Goal: Find specific page/section

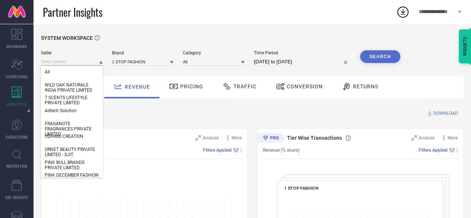
click at [78, 65] on input at bounding box center [72, 62] width 62 height 8
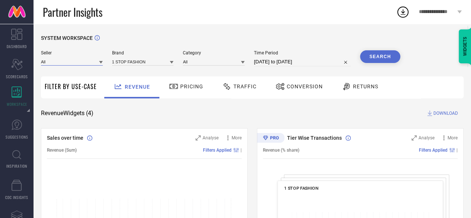
paste input "[DEMOGRAPHIC_DATA] PRIVATE LIMITED"
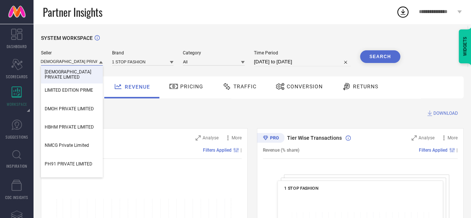
type input "[DEMOGRAPHIC_DATA] PRIVATE LIMITED"
click at [73, 80] on span "[DEMOGRAPHIC_DATA] PRIVATE LIMITED" at bounding box center [72, 74] width 54 height 10
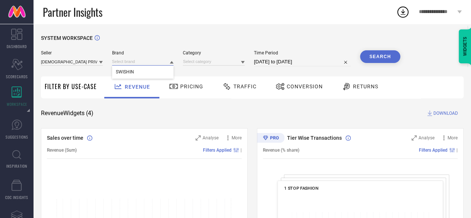
click at [147, 60] on input at bounding box center [143, 62] width 62 height 8
click at [137, 73] on div "SWISHIN" at bounding box center [143, 71] width 62 height 13
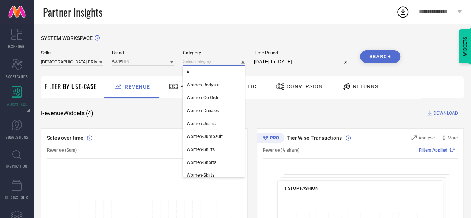
click at [204, 64] on input at bounding box center [214, 62] width 62 height 8
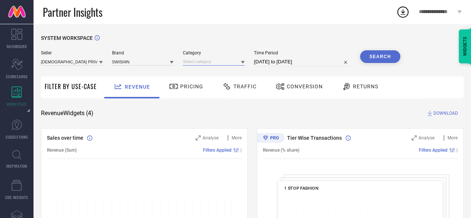
click at [204, 64] on input at bounding box center [214, 62] width 62 height 8
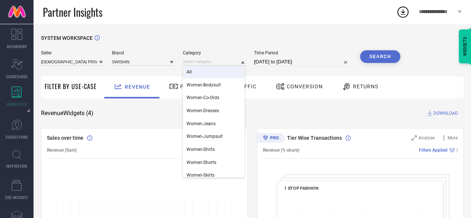
click at [202, 73] on div "All" at bounding box center [214, 71] width 62 height 13
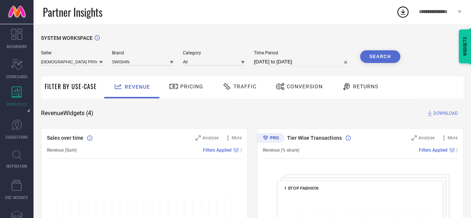
click at [383, 55] on button "Search" at bounding box center [380, 56] width 40 height 13
